Goal: Transaction & Acquisition: Purchase product/service

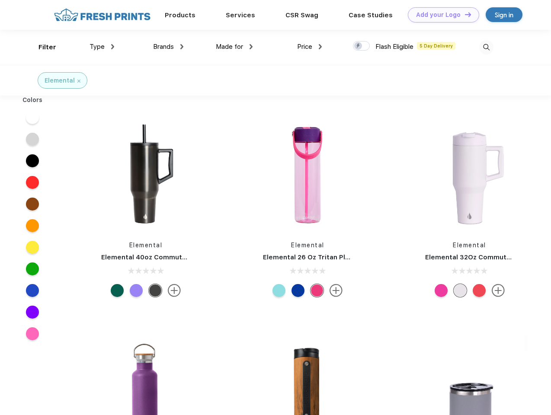
scroll to position [0, 0]
click at [440, 15] on link "Add your Logo Design Tool" at bounding box center [443, 14] width 71 height 15
click at [0, 0] on div "Design Tool" at bounding box center [0, 0] width 0 height 0
click at [464, 14] on link "Add your Logo Design Tool" at bounding box center [443, 14] width 71 height 15
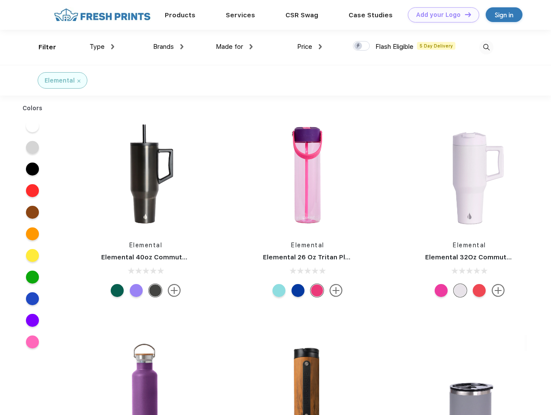
click at [41, 47] on div "Filter" at bounding box center [47, 47] width 18 height 10
click at [102, 47] on span "Type" at bounding box center [96, 47] width 15 height 8
click at [168, 47] on span "Brands" at bounding box center [163, 47] width 21 height 8
click at [234, 47] on span "Made for" at bounding box center [229, 47] width 27 height 8
click at [310, 47] on span "Price" at bounding box center [304, 47] width 15 height 8
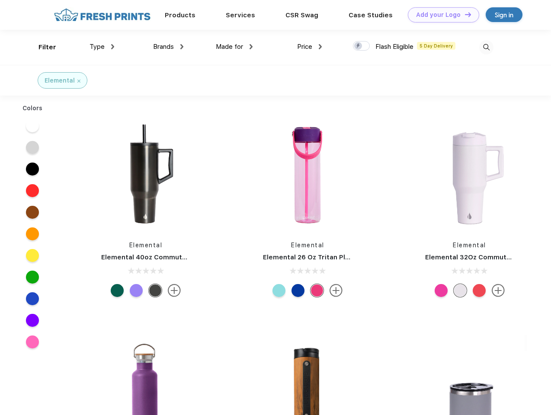
click at [361, 46] on div at bounding box center [361, 46] width 17 height 10
click at [358, 46] on input "checkbox" at bounding box center [356, 44] width 6 height 6
click at [486, 47] on img at bounding box center [486, 47] width 14 height 14
